Goal: Task Accomplishment & Management: Manage account settings

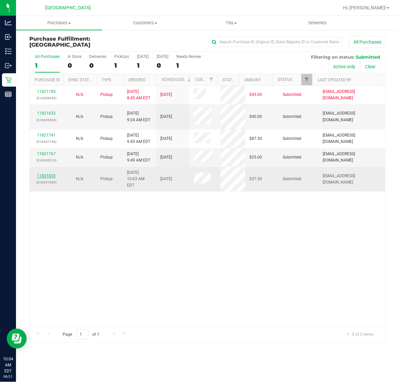
click at [46, 174] on link "11821833" at bounding box center [46, 176] width 19 height 5
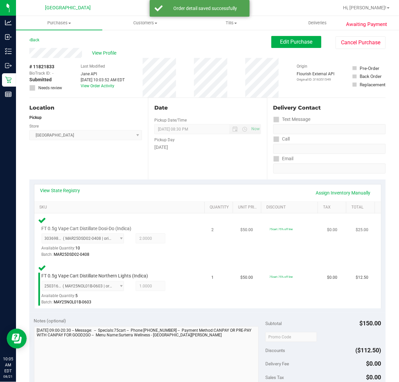
scroll to position [167, 0]
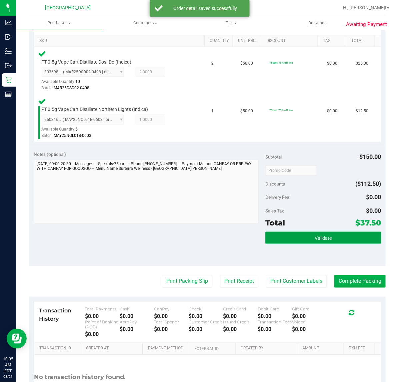
click at [297, 242] on button "Validate" at bounding box center [323, 238] width 116 height 12
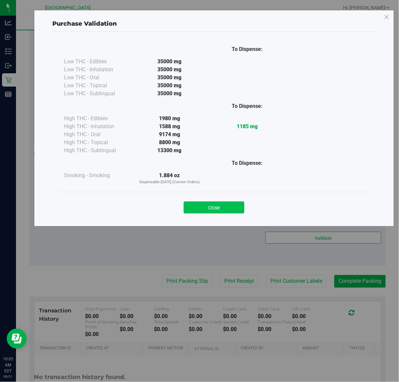
click at [197, 211] on button "Close" at bounding box center [214, 208] width 61 height 12
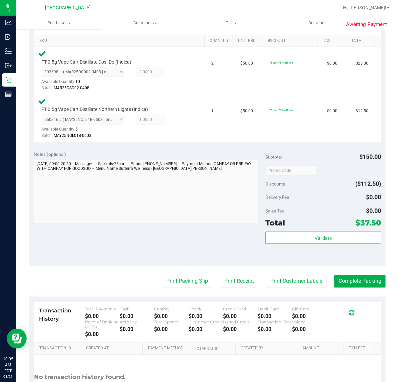
click at [171, 273] on purchase-details "Back Edit Purchase Cancel Purchase View Profile # 11821833 BioTrack ID: - Submi…" at bounding box center [207, 147] width 356 height 557
click at [171, 277] on button "Print Packing Slip" at bounding box center [187, 281] width 50 height 13
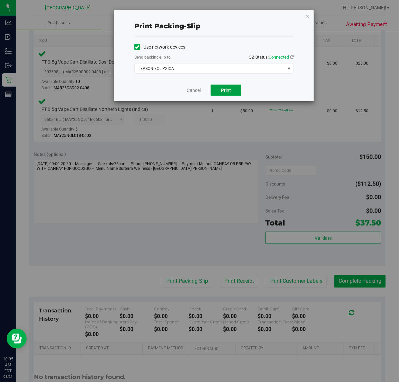
click at [232, 88] on button "Print" at bounding box center [226, 90] width 31 height 11
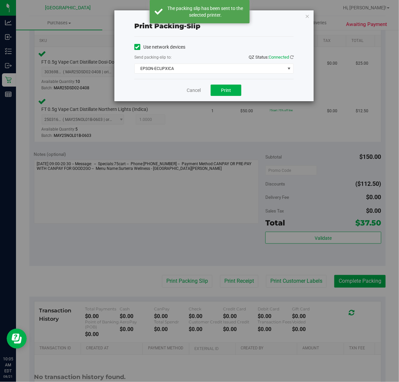
click at [307, 17] on icon "button" at bounding box center [307, 16] width 5 height 8
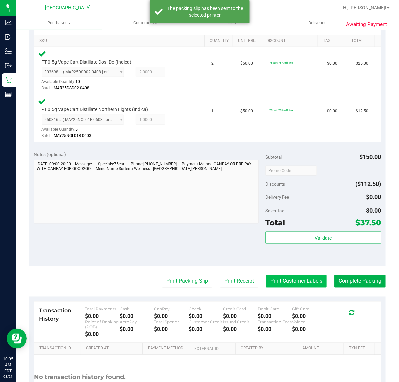
click at [296, 282] on button "Print Customer Labels" at bounding box center [296, 281] width 61 height 13
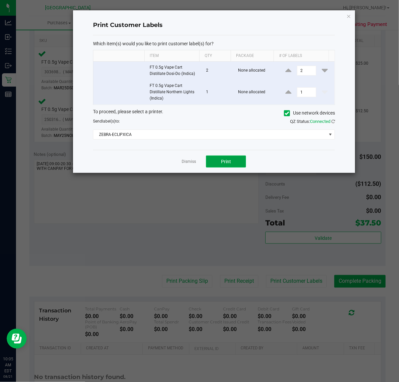
click at [218, 158] on button "Print" at bounding box center [226, 162] width 40 height 12
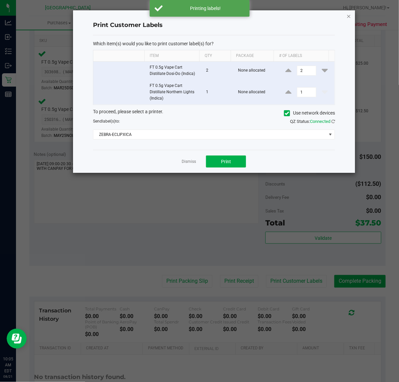
click at [348, 18] on icon "button" at bounding box center [349, 16] width 5 height 8
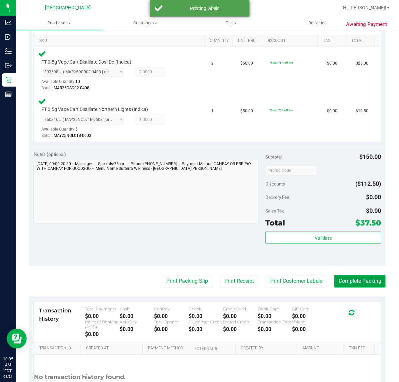
click at [362, 282] on button "Complete Packing" at bounding box center [359, 281] width 51 height 13
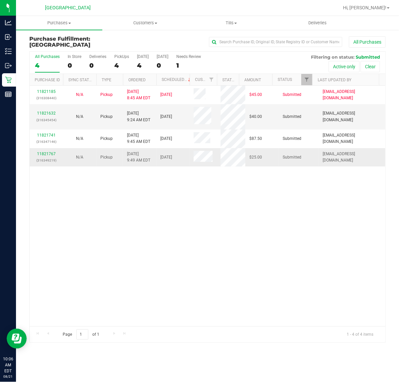
click at [48, 151] on div "11821767 (316349219)" at bounding box center [46, 157] width 25 height 13
click at [39, 154] on link "11821767" at bounding box center [46, 154] width 19 height 5
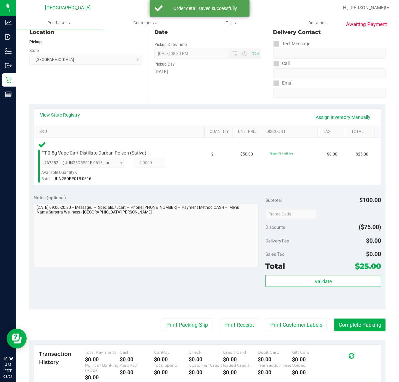
scroll to position [83, 0]
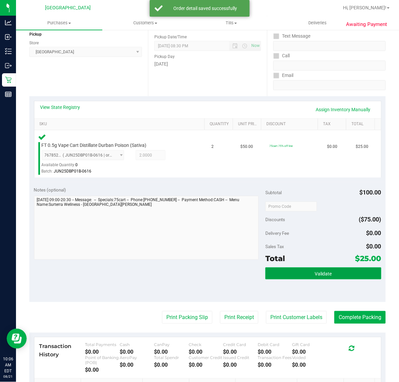
click at [325, 270] on button "Validate" at bounding box center [323, 274] width 116 height 12
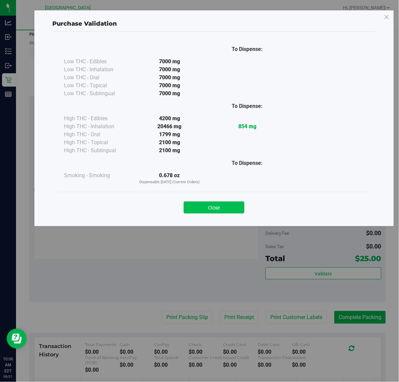
click at [228, 208] on button "Close" at bounding box center [214, 208] width 61 height 12
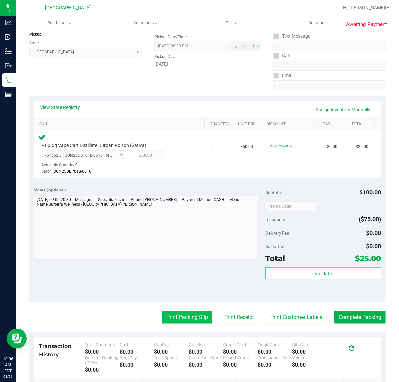
click at [176, 323] on button "Print Packing Slip" at bounding box center [187, 317] width 50 height 13
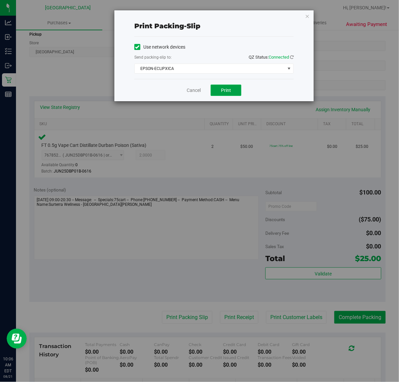
click at [232, 89] on button "Print" at bounding box center [226, 90] width 31 height 11
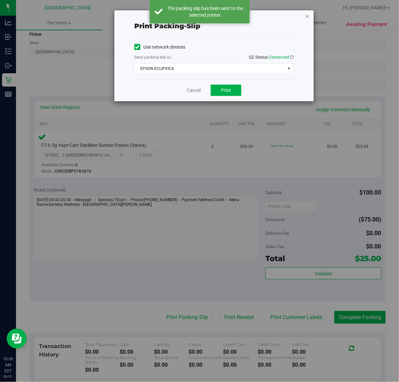
click at [306, 15] on icon "button" at bounding box center [307, 16] width 5 height 8
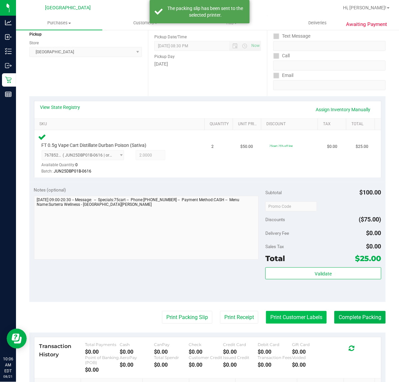
click at [298, 319] on button "Print Customer Labels" at bounding box center [296, 317] width 61 height 13
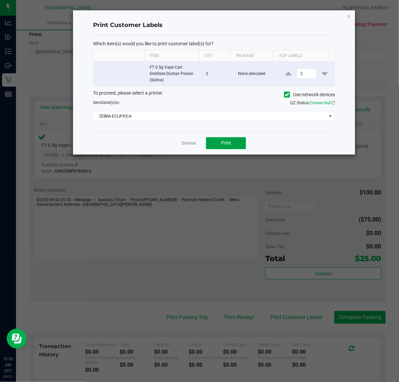
click at [227, 142] on span "Print" at bounding box center [226, 142] width 10 height 5
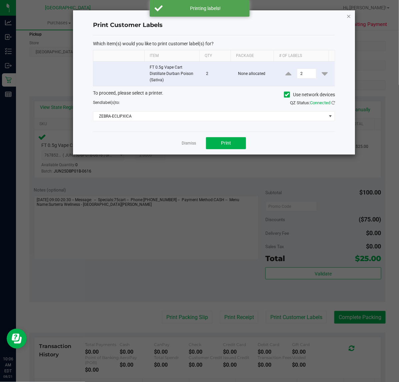
click at [347, 16] on icon "button" at bounding box center [349, 16] width 5 height 8
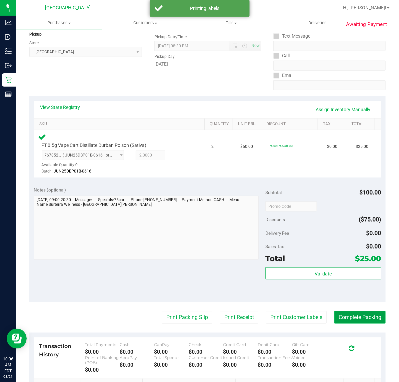
click at [354, 322] on button "Complete Packing" at bounding box center [359, 317] width 51 height 13
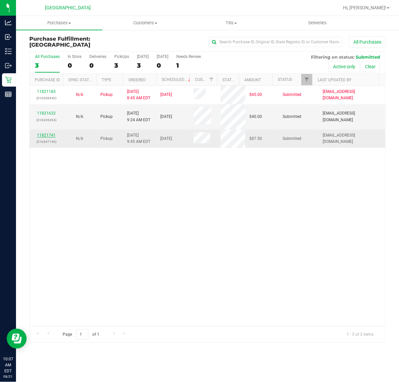
click at [41, 136] on link "11821741" at bounding box center [46, 135] width 19 height 5
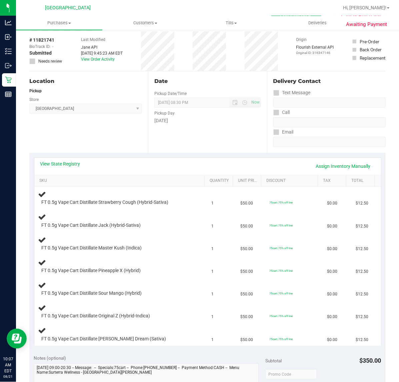
scroll to position [42, 0]
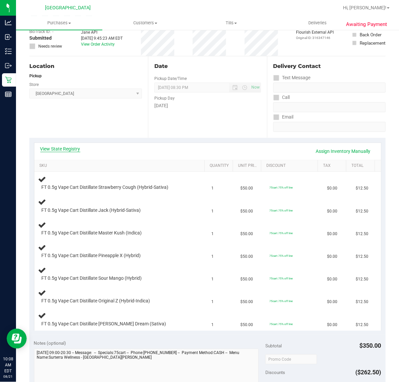
click at [71, 146] on link "View State Registry" at bounding box center [60, 149] width 40 height 7
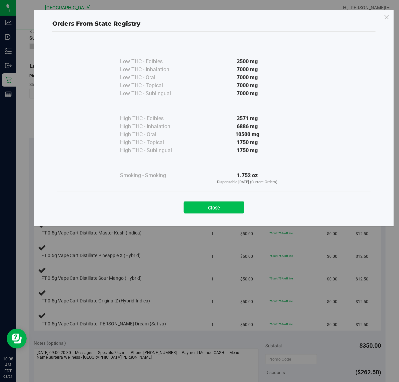
click at [200, 202] on button "Close" at bounding box center [214, 208] width 61 height 12
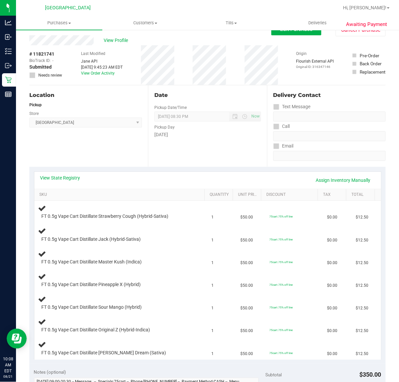
scroll to position [0, 0]
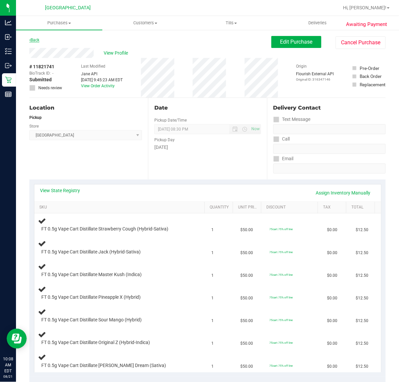
click at [38, 40] on link "Back" at bounding box center [34, 40] width 10 height 5
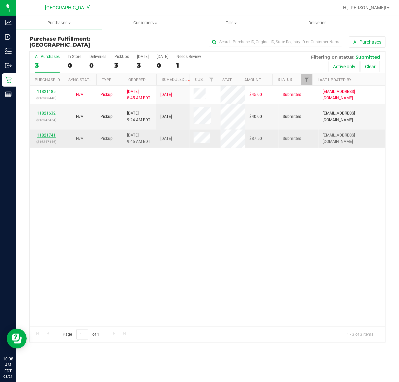
click at [49, 136] on link "11821741" at bounding box center [46, 135] width 19 height 5
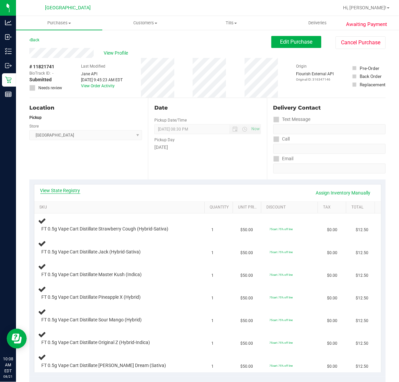
click at [70, 190] on link "View State Registry" at bounding box center [60, 190] width 40 height 7
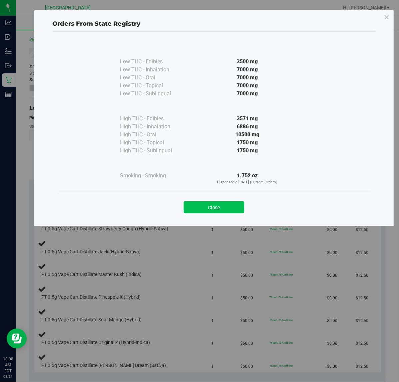
click at [201, 205] on button "Close" at bounding box center [214, 208] width 61 height 12
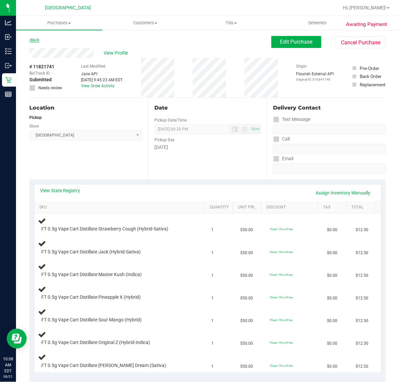
click at [39, 39] on link "Back" at bounding box center [34, 40] width 10 height 5
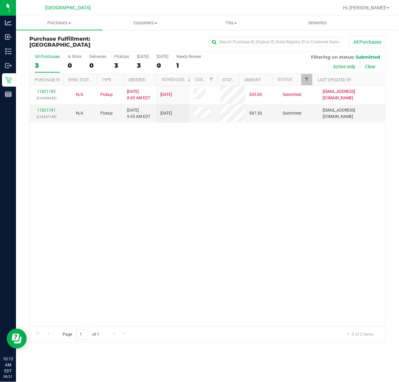
drag, startPoint x: 256, startPoint y: 189, endPoint x: 259, endPoint y: 179, distance: 11.1
click at [256, 189] on div "11821185 (316308440) N/A Pickup [DATE] 8:45 AM EDT 8/21/2025 $45.00 Submitted […" at bounding box center [208, 206] width 356 height 241
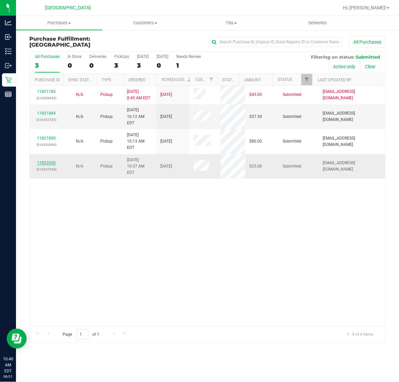
click at [42, 161] on link "11822050" at bounding box center [46, 163] width 19 height 5
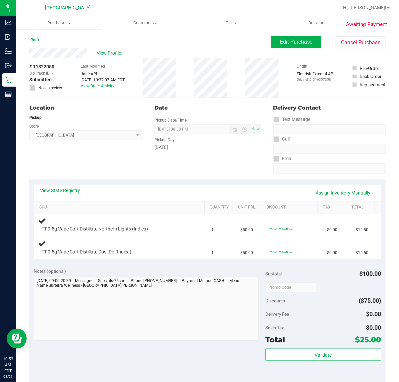
click at [37, 42] on link "Back" at bounding box center [34, 40] width 10 height 5
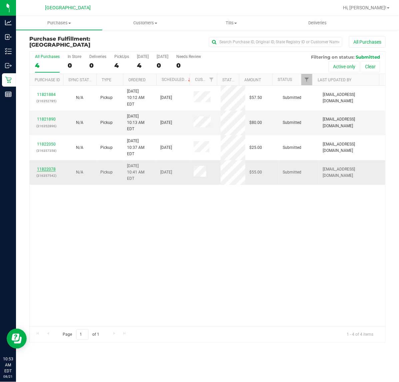
click at [41, 167] on link "11822078" at bounding box center [46, 169] width 19 height 5
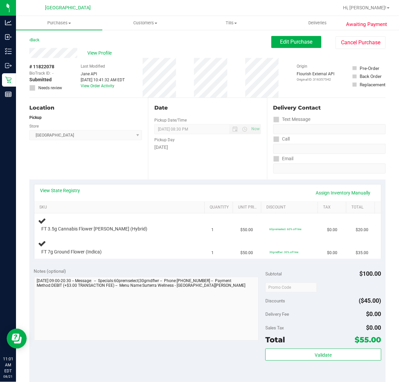
click at [68, 167] on div "Location Pickup Store [GEOGRAPHIC_DATA] WC Select Store [PERSON_NAME][GEOGRAPHI…" at bounding box center [88, 139] width 119 height 82
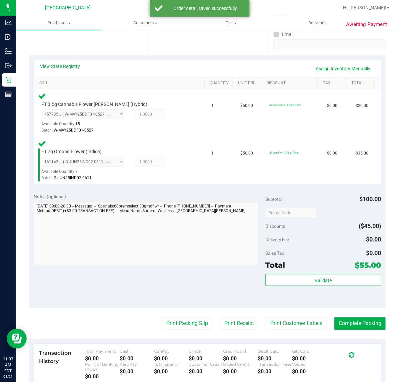
scroll to position [125, 0]
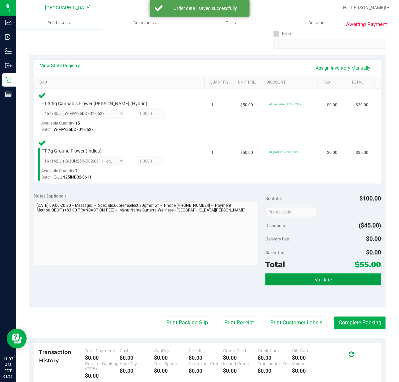
click at [329, 282] on button "Validate" at bounding box center [323, 280] width 116 height 12
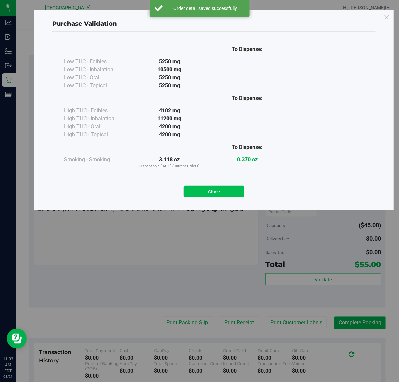
click at [232, 191] on button "Close" at bounding box center [214, 192] width 61 height 12
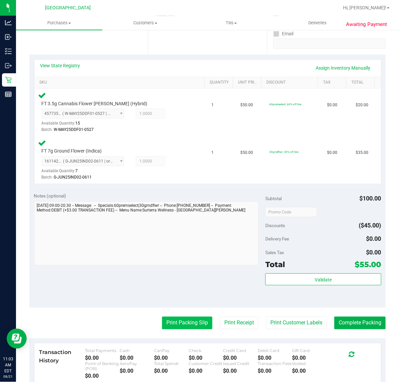
click at [176, 322] on button "Print Packing Slip" at bounding box center [187, 323] width 50 height 13
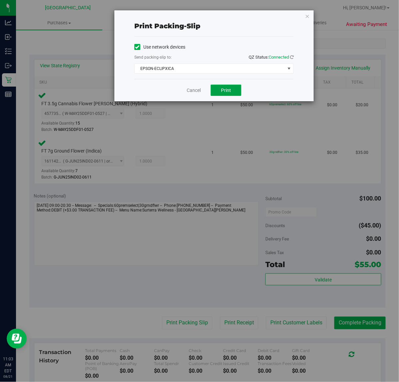
click at [224, 86] on button "Print" at bounding box center [226, 90] width 31 height 11
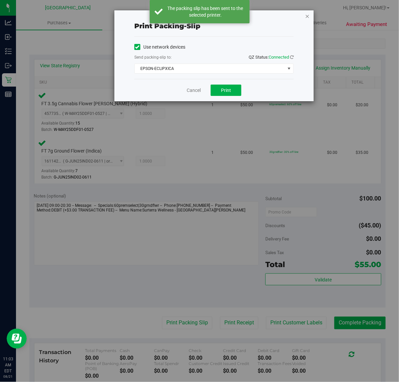
click at [307, 19] on icon "button" at bounding box center [307, 16] width 5 height 8
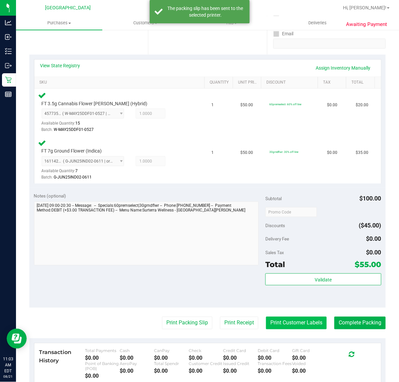
click at [288, 319] on button "Print Customer Labels" at bounding box center [296, 323] width 61 height 13
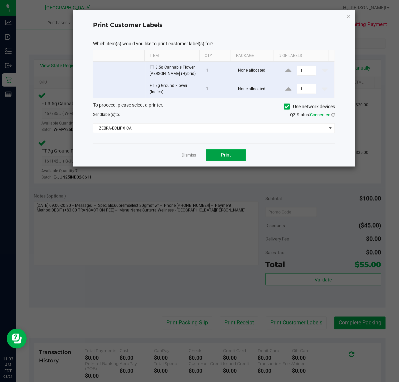
click at [225, 151] on button "Print" at bounding box center [226, 155] width 40 height 12
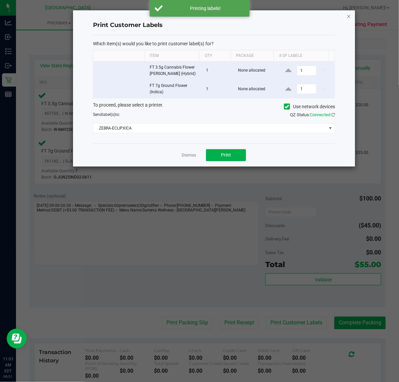
click at [347, 15] on icon "button" at bounding box center [349, 16] width 5 height 8
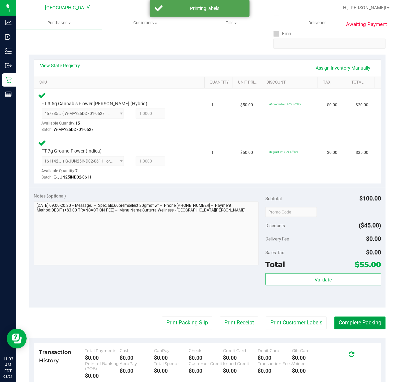
click at [346, 327] on button "Complete Packing" at bounding box center [359, 323] width 51 height 13
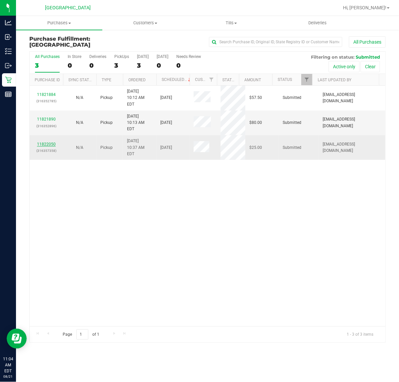
click at [39, 142] on link "11822050" at bounding box center [46, 144] width 19 height 5
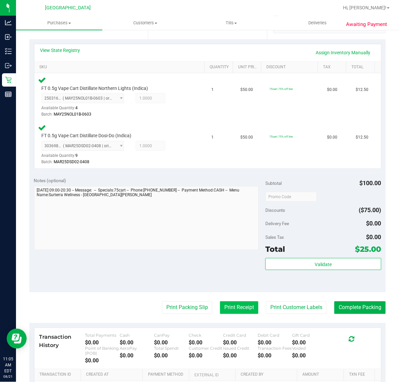
scroll to position [167, 0]
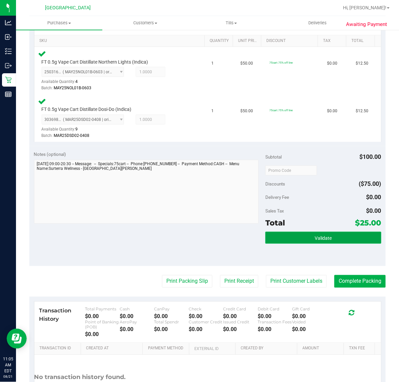
click at [281, 241] on button "Validate" at bounding box center [323, 238] width 116 height 12
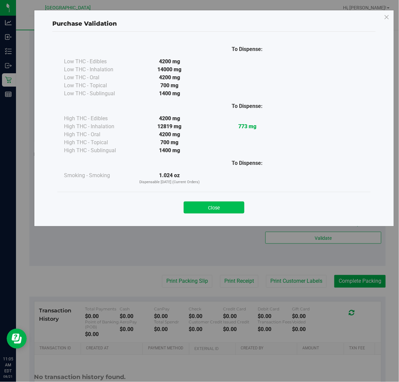
drag, startPoint x: 232, startPoint y: 193, endPoint x: 238, endPoint y: 209, distance: 17.2
click at [233, 193] on div "Close" at bounding box center [213, 205] width 313 height 27
click at [238, 209] on button "Close" at bounding box center [214, 208] width 61 height 12
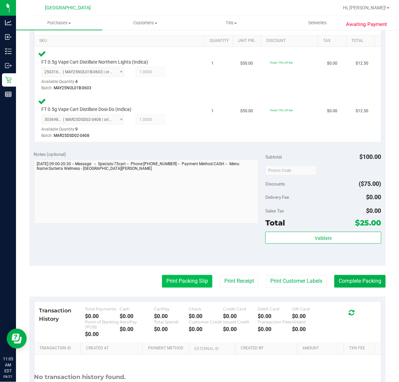
click at [184, 281] on button "Print Packing Slip" at bounding box center [187, 281] width 50 height 13
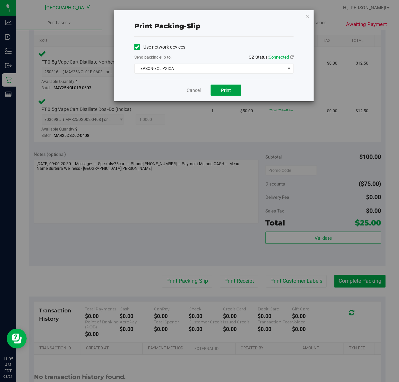
click at [221, 94] on button "Print" at bounding box center [226, 90] width 31 height 11
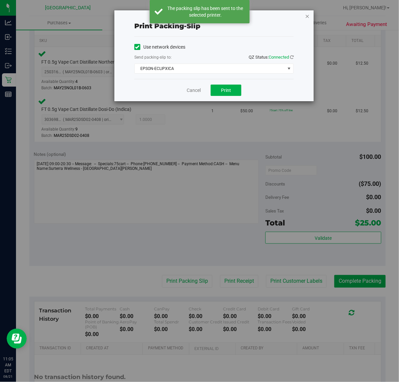
click at [307, 14] on icon "button" at bounding box center [307, 16] width 5 height 8
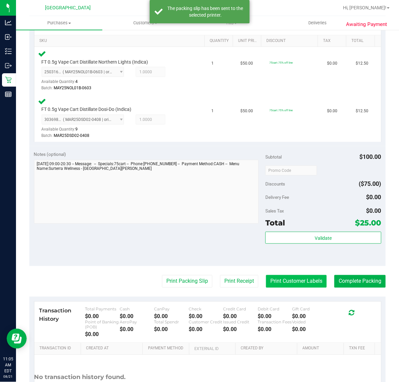
click at [270, 275] on button "Print Customer Labels" at bounding box center [296, 281] width 61 height 13
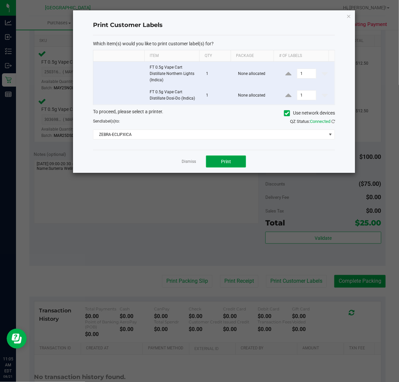
click at [222, 161] on span "Print" at bounding box center [226, 161] width 10 height 5
click at [347, 15] on icon "button" at bounding box center [349, 16] width 5 height 8
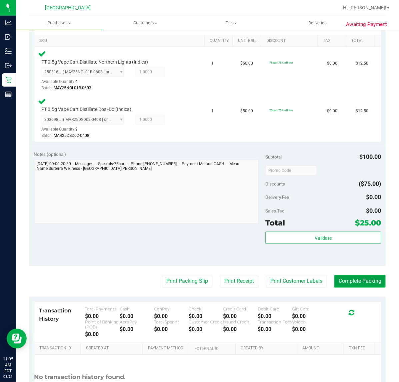
click at [345, 279] on button "Complete Packing" at bounding box center [359, 281] width 51 height 13
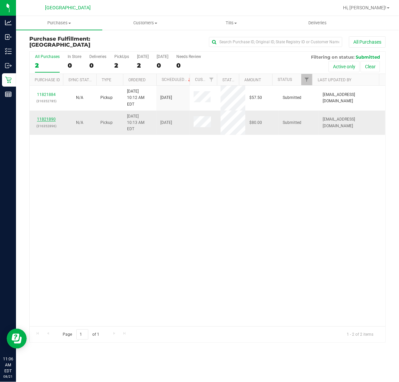
click at [54, 117] on link "11821890" at bounding box center [46, 119] width 19 height 5
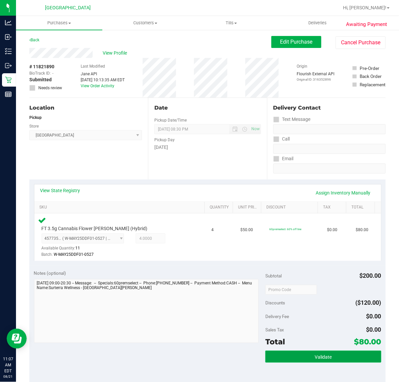
click at [282, 360] on button "Validate" at bounding box center [323, 357] width 116 height 12
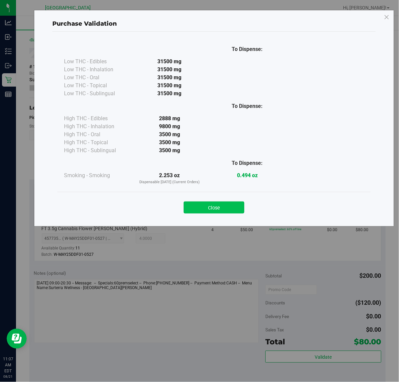
click at [228, 203] on button "Close" at bounding box center [214, 208] width 61 height 12
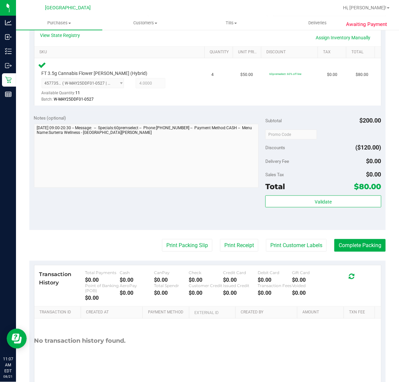
scroll to position [175, 0]
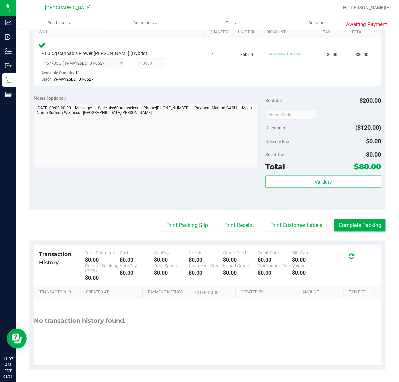
click at [179, 233] on purchase-details "Back Edit Purchase Cancel Purchase View Profile # 11821890 BioTrack ID: - Submi…" at bounding box center [207, 116] width 356 height 510
click at [183, 223] on button "Print Packing Slip" at bounding box center [187, 225] width 50 height 13
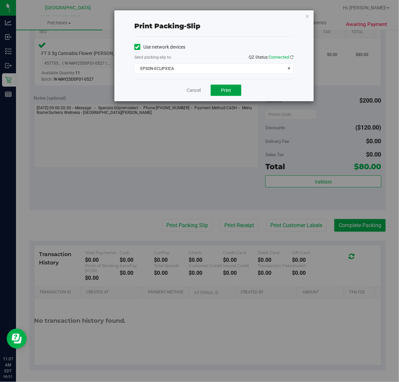
click at [224, 87] on button "Print" at bounding box center [226, 90] width 31 height 11
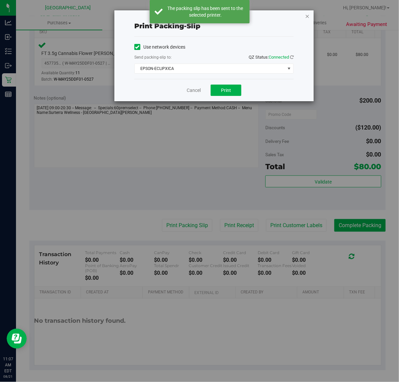
click at [308, 15] on icon "button" at bounding box center [307, 16] width 5 height 8
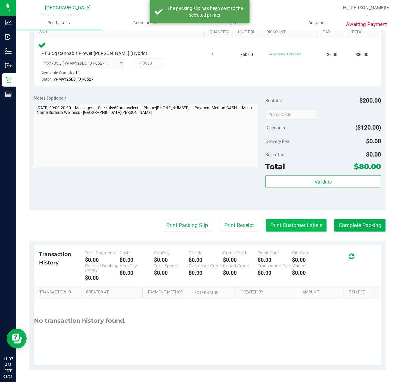
click at [284, 221] on button "Print Customer Labels" at bounding box center [296, 225] width 61 height 13
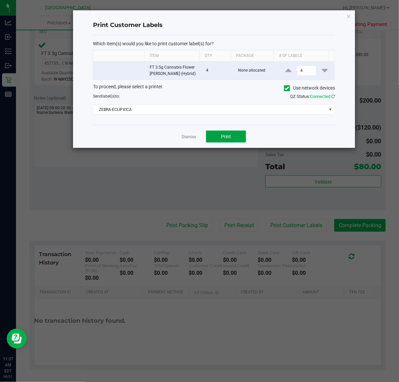
click at [219, 135] on button "Print" at bounding box center [226, 137] width 40 height 12
click at [350, 14] on icon "button" at bounding box center [349, 16] width 5 height 8
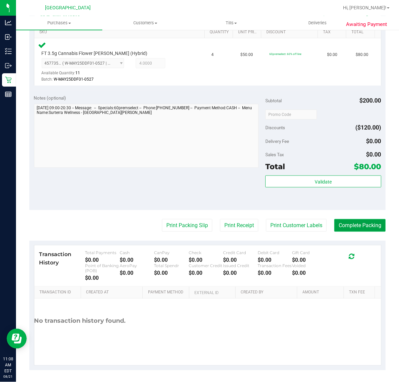
click at [359, 224] on button "Complete Packing" at bounding box center [359, 225] width 51 height 13
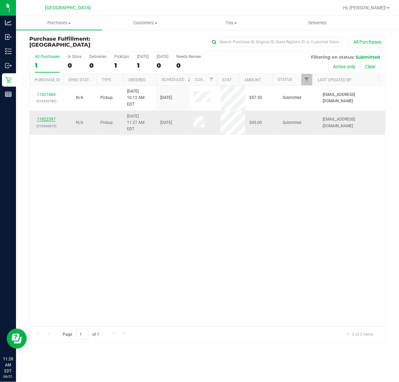
click at [49, 117] on link "11822397" at bounding box center [46, 119] width 19 height 5
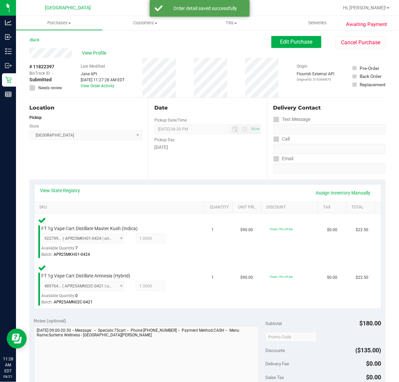
scroll to position [125, 0]
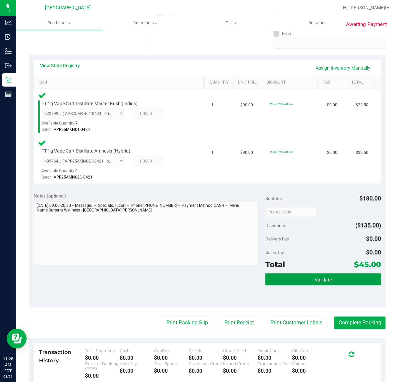
click at [338, 279] on button "Validate" at bounding box center [323, 280] width 116 height 12
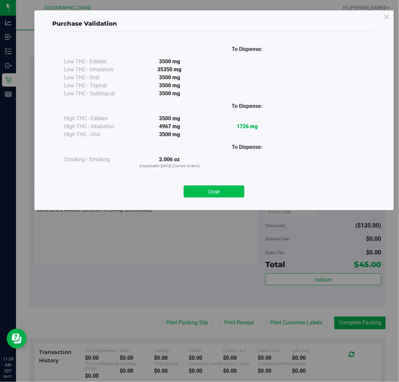
click at [217, 192] on button "Close" at bounding box center [214, 192] width 61 height 12
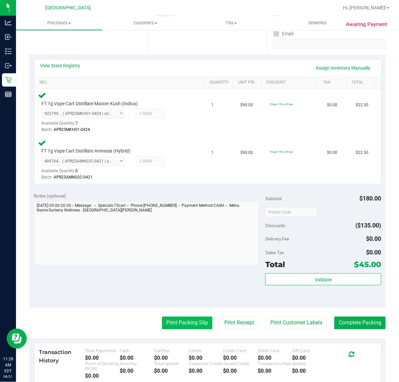
click at [194, 322] on button "Print Packing Slip" at bounding box center [187, 323] width 50 height 13
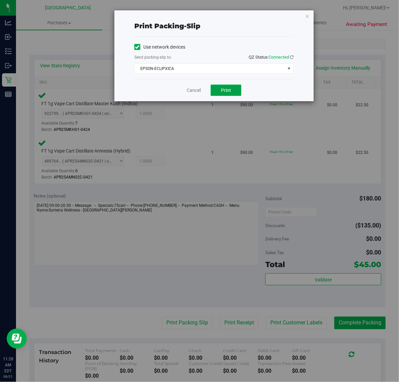
click at [216, 86] on button "Print" at bounding box center [226, 90] width 31 height 11
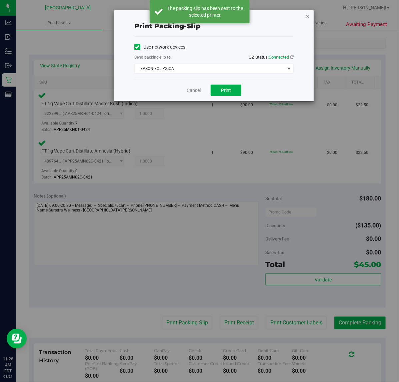
click at [306, 16] on icon "button" at bounding box center [307, 16] width 5 height 8
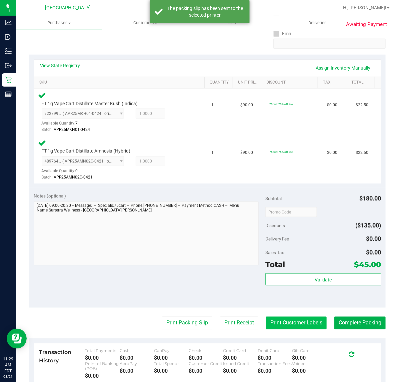
click at [290, 321] on button "Print Customer Labels" at bounding box center [296, 323] width 61 height 13
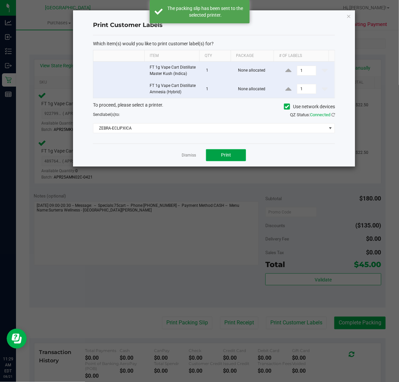
click at [225, 159] on button "Print" at bounding box center [226, 155] width 40 height 12
click at [349, 16] on icon "button" at bounding box center [349, 16] width 5 height 8
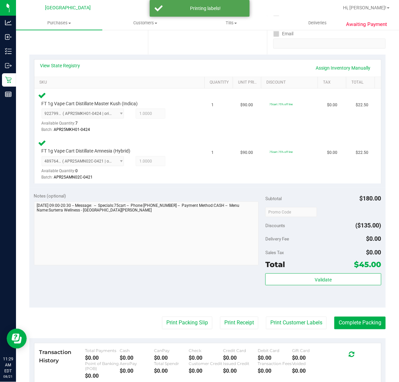
click at [369, 330] on purchase-details "Back Edit Purchase Cancel Purchase View Profile # 11822397 BioTrack ID: - Submi…" at bounding box center [207, 189] width 356 height 557
click at [371, 319] on button "Complete Packing" at bounding box center [359, 323] width 51 height 13
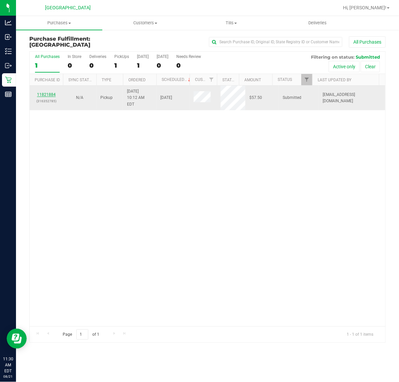
click at [43, 92] on link "11821884" at bounding box center [46, 94] width 19 height 5
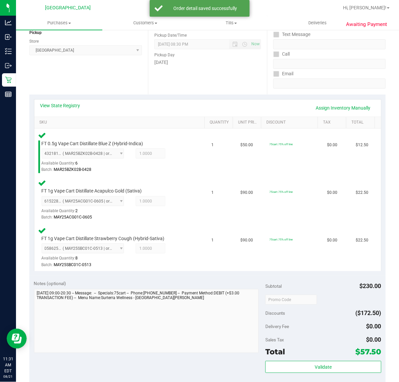
scroll to position [167, 0]
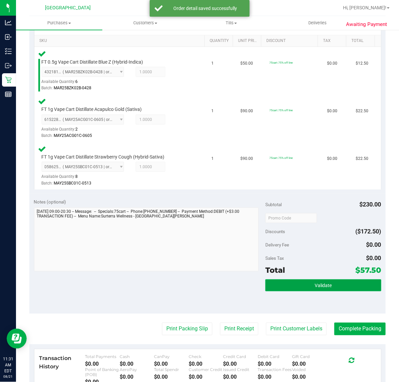
click at [316, 280] on button "Validate" at bounding box center [323, 286] width 116 height 12
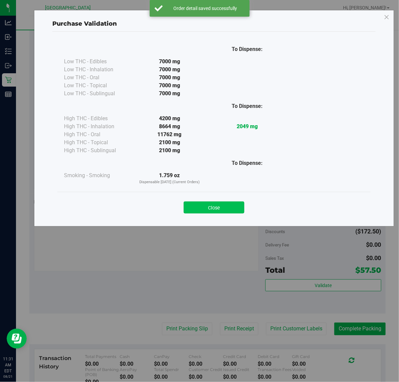
click at [241, 208] on button "Close" at bounding box center [214, 208] width 61 height 12
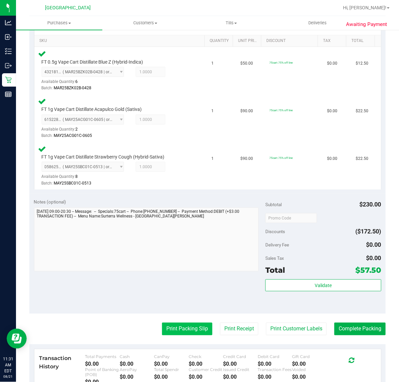
click at [178, 334] on button "Print Packing Slip" at bounding box center [187, 329] width 50 height 13
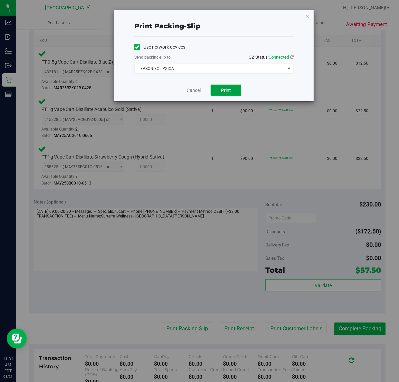
click at [237, 89] on button "Print" at bounding box center [226, 90] width 31 height 11
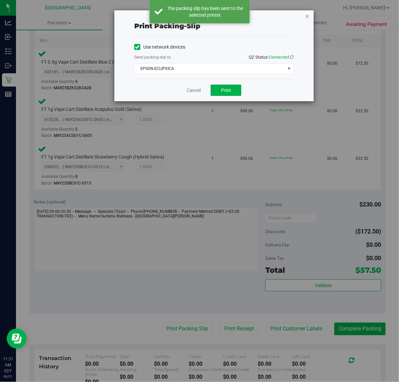
click at [307, 14] on icon "button" at bounding box center [307, 16] width 5 height 8
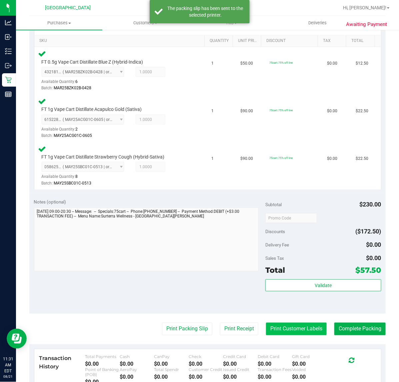
click at [290, 326] on button "Print Customer Labels" at bounding box center [296, 329] width 61 height 13
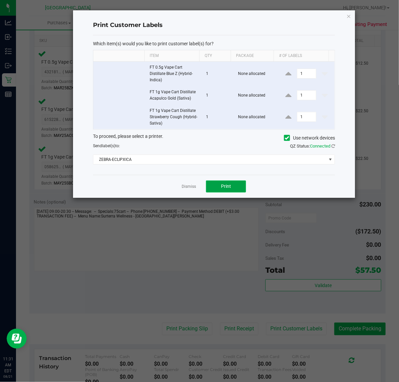
click at [222, 188] on span "Print" at bounding box center [226, 186] width 10 height 5
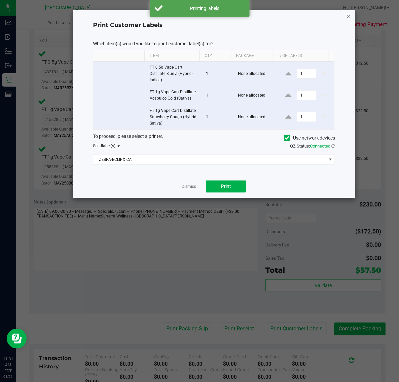
click at [348, 15] on icon "button" at bounding box center [349, 16] width 5 height 8
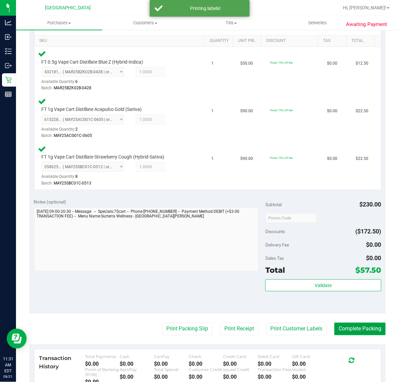
click at [337, 329] on button "Complete Packing" at bounding box center [359, 329] width 51 height 13
